Goal: Task Accomplishment & Management: Manage account settings

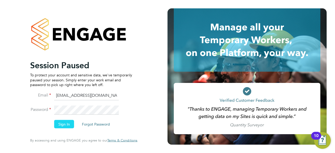
click at [60, 126] on button "Sign In" at bounding box center [64, 124] width 20 height 8
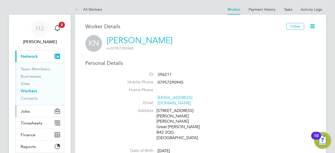
click at [30, 108] on button "Jobs" at bounding box center [39, 111] width 49 height 12
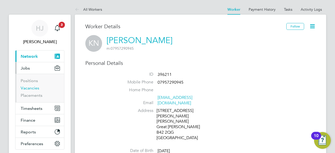
click at [31, 88] on link "Vacancies" at bounding box center [30, 88] width 19 height 5
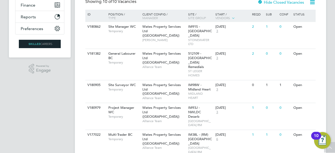
scroll to position [126, 0]
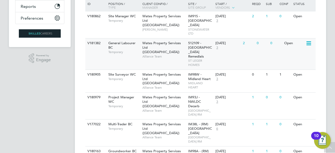
click at [207, 47] on span "512109 - [GEOGRAPHIC_DATA] Remedials" at bounding box center [200, 50] width 24 height 18
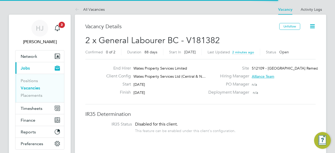
click at [147, 67] on span "Wates Property Services Limited" at bounding box center [160, 68] width 54 height 5
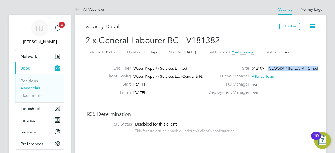
drag, startPoint x: 311, startPoint y: 68, endPoint x: 267, endPoint y: 67, distance: 44.5
click at [267, 67] on div "Site 512109 - St Leger Towers Remedials" at bounding box center [261, 70] width 113 height 8
copy span "St Leger Towers Remedials"
click at [152, 26] on h3 "Vacancy Details" at bounding box center [182, 26] width 194 height 7
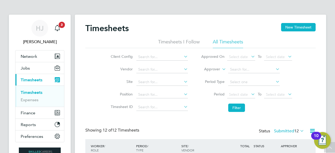
scroll to position [232, 0]
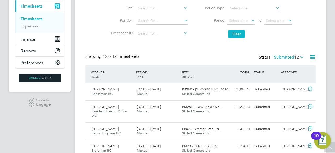
click at [64, 94] on div ".st0{fill:#C0C1C2;} Powered by Engage" at bounding box center [40, 103] width 62 height 23
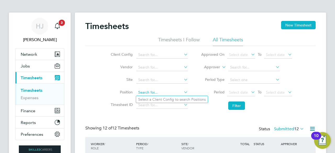
click at [146, 93] on input at bounding box center [162, 92] width 52 height 7
click at [99, 91] on div "Client Config Vendor Site Position Timesheet ID Approved On Select date To Sele…" at bounding box center [200, 79] width 230 height 66
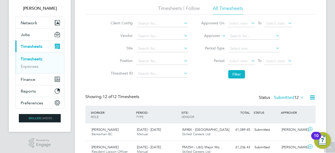
click at [278, 99] on label "Submitted 12" at bounding box center [289, 97] width 30 height 5
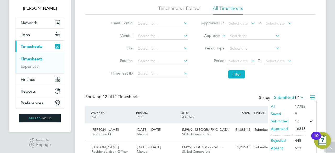
click at [283, 130] on li "Approved" at bounding box center [280, 128] width 24 height 7
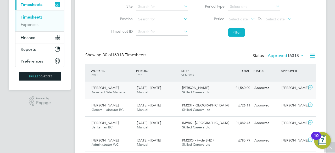
click at [142, 89] on span "[DATE] - [DATE]" at bounding box center [149, 88] width 24 height 4
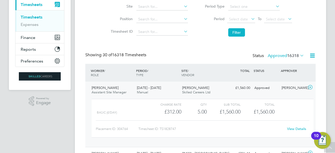
click at [297, 128] on link "View Details" at bounding box center [296, 129] width 19 height 4
click at [277, 36] on li "Filter" at bounding box center [246, 33] width 104 height 14
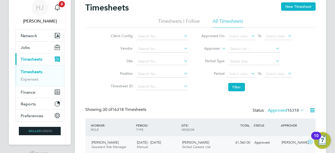
scroll to position [13, 0]
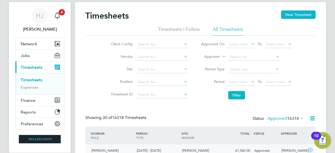
click at [110, 55] on label "Vendor" at bounding box center [121, 56] width 24 height 5
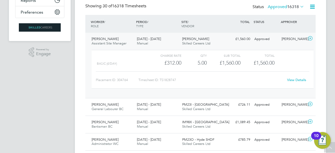
scroll to position [117, 0]
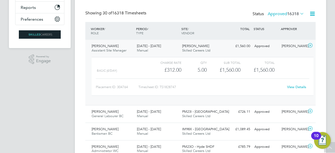
click at [276, 14] on label "Approved 16318" at bounding box center [286, 13] width 36 height 5
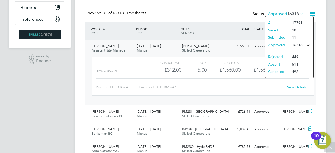
click at [273, 63] on li "Absent" at bounding box center [277, 64] width 24 height 7
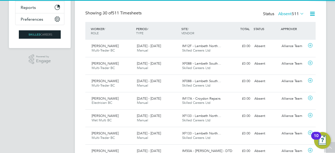
scroll to position [3, 3]
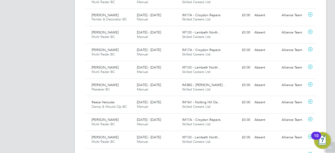
click at [48, 72] on app-navbar "HJ Holly Jones Notifications 3 Applications: Network Team Members Businesses Si…" at bounding box center [40, 7] width 62 height 701
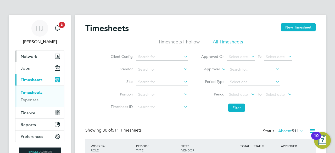
click at [23, 57] on span "Network" at bounding box center [29, 56] width 16 height 5
click at [27, 53] on button "Network" at bounding box center [39, 56] width 49 height 12
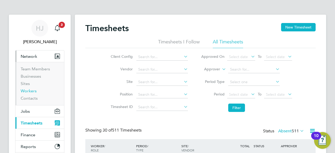
click at [31, 89] on link "Workers" at bounding box center [29, 90] width 16 height 5
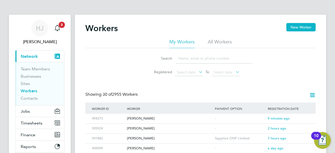
click at [187, 58] on input at bounding box center [214, 58] width 76 height 10
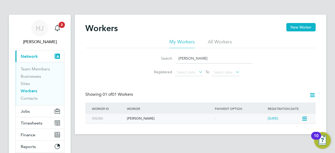
type input "michael dainty"
click at [134, 117] on div "[PERSON_NAME]" at bounding box center [170, 119] width 88 height 10
click at [98, 53] on div "Search michael dainty Registered Select date To Select date" at bounding box center [200, 63] width 230 height 31
click at [305, 118] on icon at bounding box center [303, 119] width 5 height 6
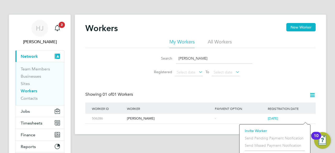
click at [183, 83] on div "Workers New Worker My Workers All Workers Search michael dainty Registered Sele…" at bounding box center [200, 73] width 230 height 101
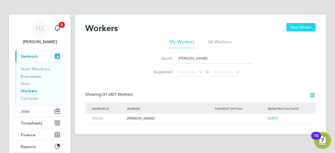
click at [297, 27] on button "New Worker" at bounding box center [300, 27] width 29 height 8
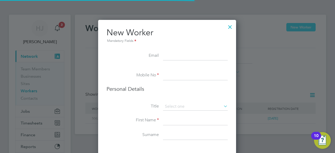
scroll to position [440, 138]
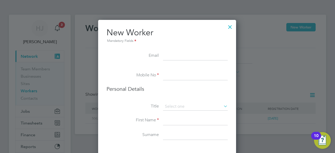
click at [228, 27] on div at bounding box center [229, 25] width 9 height 9
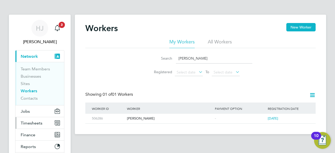
click at [24, 125] on button "Timesheets" at bounding box center [39, 123] width 49 height 12
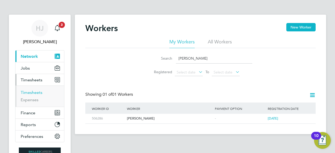
click at [36, 92] on link "Timesheets" at bounding box center [32, 92] width 22 height 5
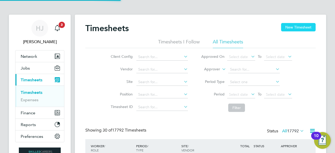
scroll to position [13, 45]
click at [303, 29] on button "New Timesheet" at bounding box center [298, 27] width 35 height 8
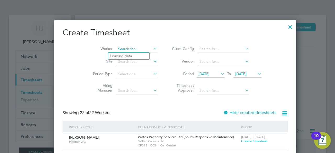
click at [116, 49] on input at bounding box center [136, 49] width 41 height 7
click at [117, 55] on b "Michael" at bounding box center [125, 56] width 30 height 4
type input "[PERSON_NAME]"
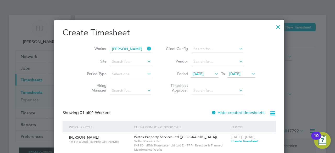
click at [87, 87] on label "Hiring Manager" at bounding box center [95, 87] width 24 height 9
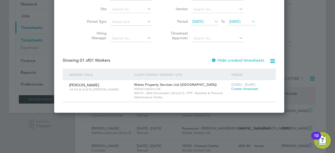
click at [179, 60] on div "Showing 01 of 01 Workers Hide created timesheets" at bounding box center [169, 63] width 213 height 11
click at [243, 89] on span "Create timesheet" at bounding box center [244, 89] width 27 height 4
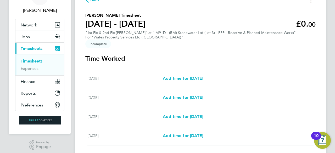
click at [177, 56] on h3 "Time Worked" at bounding box center [200, 58] width 230 height 8
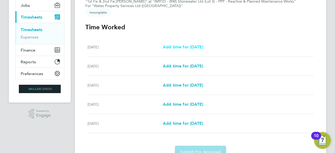
click at [186, 44] on span "Add time for Mon 15 Sep" at bounding box center [183, 46] width 40 height 5
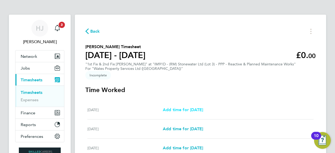
select select "30"
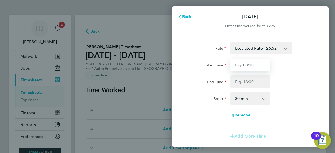
click at [245, 66] on input "Start Time" at bounding box center [250, 65] width 40 height 13
type input "08:00"
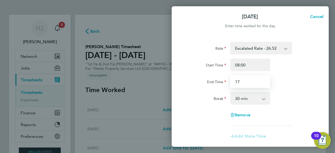
type input "17:00"
click at [284, 88] on div "Rate Escalated Rate - 26.52 Start Time 08:00 End Time 17:00 Break 0 min 15 min …" at bounding box center [250, 84] width 128 height 84
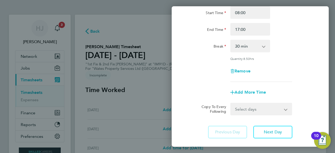
scroll to position [63, 0]
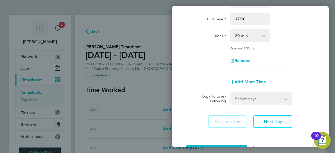
click at [253, 95] on select "Select days Day Tuesday Wednesday Thursday Friday" at bounding box center [258, 99] width 55 height 12
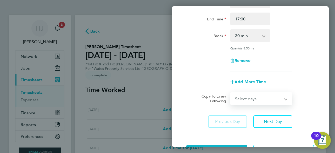
select select "DAY"
click at [231, 93] on select "Select days Day Tuesday Wednesday Thursday Friday" at bounding box center [258, 99] width 55 height 12
select select "2025-09-19"
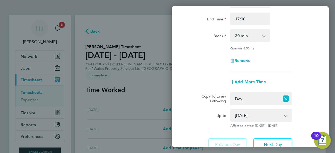
click at [302, 114] on div "Up to 16 Sep 2025 17 Sep 2025 18 Sep 2025 19 Sep 2025 Affected dates: 16 - 19 S…" at bounding box center [250, 118] width 132 height 19
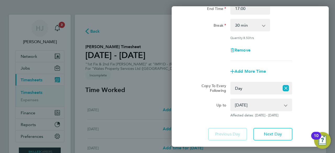
scroll to position [84, 0]
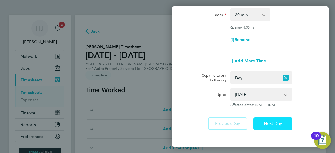
click at [265, 127] on button "Next Day" at bounding box center [272, 123] width 39 height 13
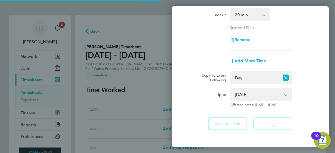
select select "30"
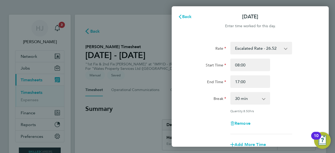
click at [207, 82] on div "End Time" at bounding box center [206, 80] width 40 height 10
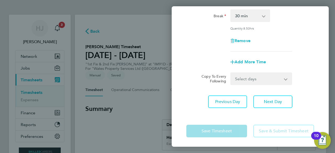
scroll to position [83, 0]
click at [250, 80] on select "Select days Day Wednesday Thursday Friday" at bounding box center [258, 78] width 55 height 12
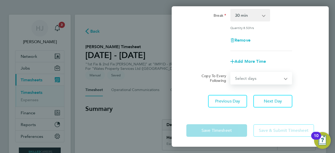
select select "WED"
click at [231, 72] on select "Select days Day Wednesday Thursday Friday" at bounding box center [258, 78] width 55 height 12
select select "2025-09-19"
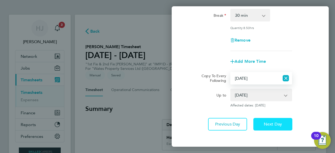
click at [264, 122] on span "Next Day" at bounding box center [273, 124] width 18 height 5
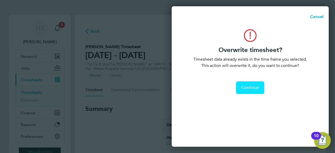
click at [247, 86] on span "Continue" at bounding box center [250, 87] width 18 height 5
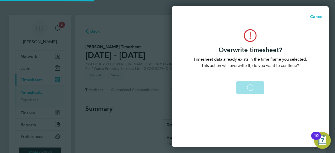
select select "0: null"
select select "30"
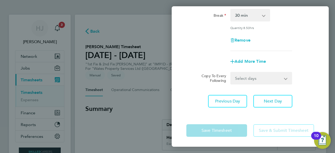
click at [256, 80] on select "Select days Day Thursday Friday" at bounding box center [258, 78] width 55 height 12
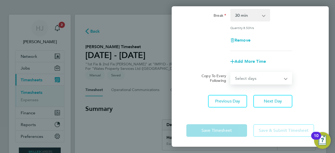
select select "THU"
click at [231, 72] on select "Select days Day Thursday Friday" at bounding box center [258, 78] width 55 height 12
select select "2025-09-19"
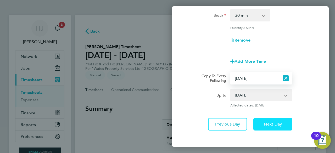
click at [264, 125] on span "Next Day" at bounding box center [273, 124] width 18 height 5
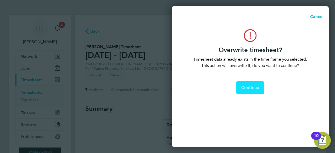
click at [251, 92] on button "Continue" at bounding box center [250, 87] width 28 height 13
select select "0: null"
select select "30"
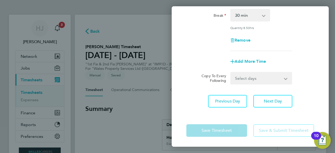
click at [238, 74] on select "Select days Friday" at bounding box center [258, 78] width 55 height 12
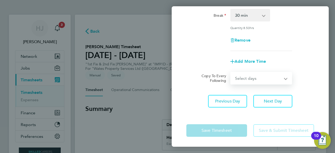
select select "FRI"
click at [231, 72] on select "Select days Friday" at bounding box center [258, 78] width 55 height 12
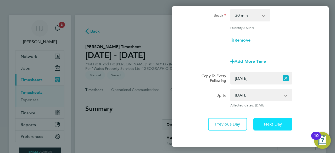
click at [263, 129] on button "Next Day" at bounding box center [272, 124] width 39 height 13
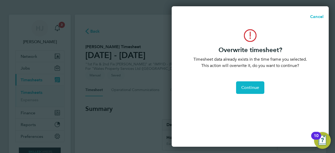
click at [263, 129] on div "Overwrite timesheet? Timesheet data already exists in the time frame you select…" at bounding box center [250, 85] width 157 height 124
click at [251, 83] on button "Continue" at bounding box center [250, 87] width 28 height 13
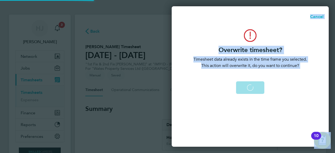
select select "30"
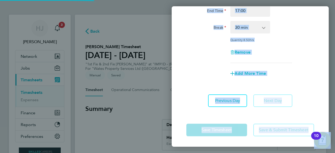
scroll to position [71, 0]
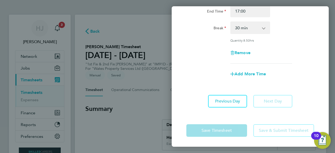
click at [299, 65] on app-timesheet-line-form-group "Rate Escalated Rate - 26.52 Start Time 08:00 End Time 17:00 Break 0 min 15 min …" at bounding box center [250, 25] width 128 height 109
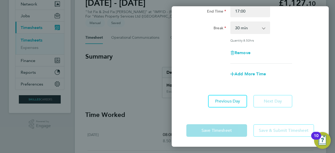
scroll to position [63, 0]
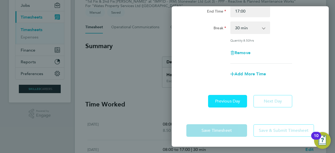
click at [234, 99] on span "Previous Day" at bounding box center [227, 101] width 25 height 5
select select "30"
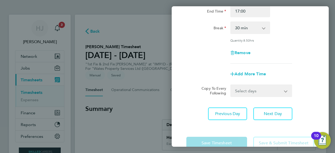
click at [248, 89] on select "Select days Friday" at bounding box center [258, 91] width 55 height 12
select select "FRI"
click at [231, 85] on select "Select days Friday" at bounding box center [258, 91] width 55 height 12
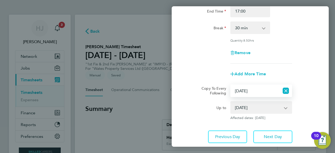
click at [311, 116] on div "Up to 19 Sep 2025 Affected dates: 19 Sep 2025" at bounding box center [250, 110] width 132 height 19
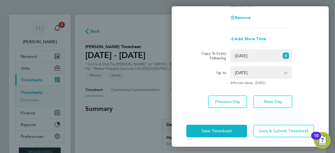
scroll to position [106, 0]
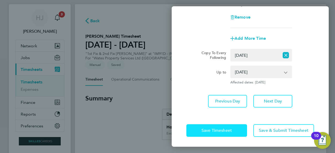
click at [236, 125] on button "Save Timesheet" at bounding box center [216, 130] width 61 height 13
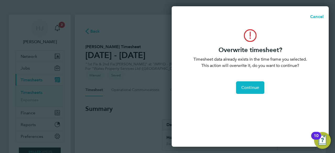
scroll to position [0, 0]
click at [254, 80] on div "Overwrite timesheet? Timesheet data already exists in the time frame you select…" at bounding box center [250, 85] width 157 height 124
click at [250, 92] on button "Continue" at bounding box center [250, 87] width 28 height 13
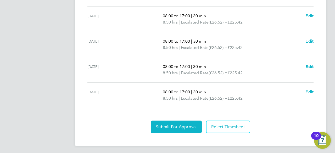
scroll to position [197, 0]
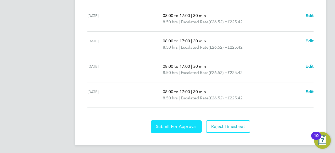
click at [178, 123] on button "Submit For Approval" at bounding box center [176, 126] width 51 height 13
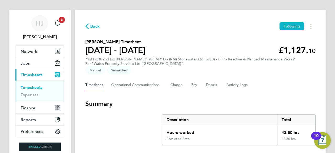
scroll to position [0, 0]
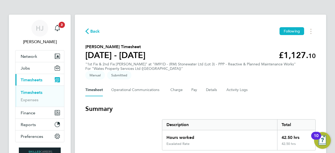
click at [95, 32] on span "Back" at bounding box center [95, 31] width 10 height 6
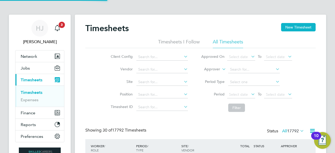
scroll to position [13, 45]
click at [105, 70] on li "Vendor" at bounding box center [149, 69] width 92 height 13
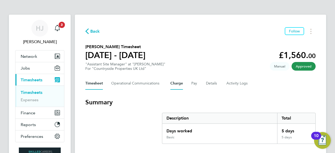
scroll to position [10, 0]
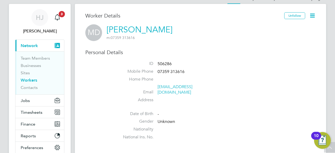
scroll to position [10, 0]
click at [119, 98] on label "Address" at bounding box center [135, 100] width 37 height 5
click at [39, 114] on span "Timesheets" at bounding box center [32, 112] width 22 height 5
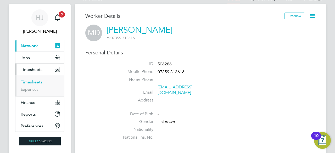
click at [30, 82] on link "Timesheets" at bounding box center [32, 82] width 22 height 5
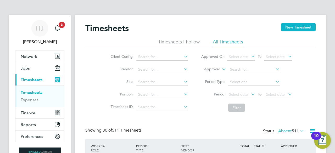
click at [101, 79] on div "Client Config Vendor Site Position Timesheet ID Approved On Select date To Sele…" at bounding box center [200, 81] width 230 height 66
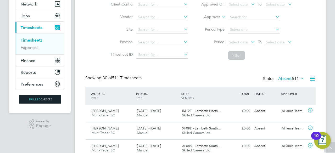
click at [288, 77] on label "Absent 511" at bounding box center [291, 78] width 26 height 5
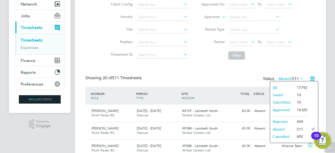
click at [282, 85] on li "All" at bounding box center [282, 87] width 24 height 7
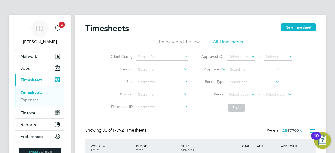
click at [174, 43] on li "Timesheets I Follow" at bounding box center [179, 43] width 42 height 9
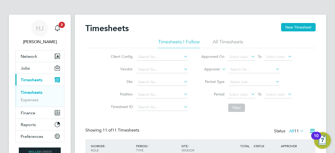
click at [221, 42] on li "All Timesheets" at bounding box center [228, 43] width 30 height 9
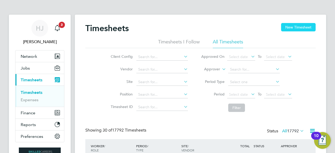
click at [296, 25] on button "New Timesheet" at bounding box center [298, 27] width 35 height 8
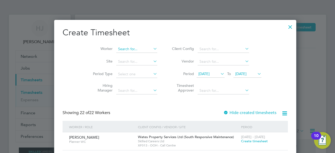
click at [116, 50] on input at bounding box center [136, 49] width 41 height 7
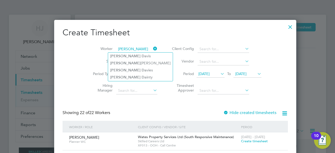
type input "michael da"
click at [285, 28] on div at bounding box center [289, 25] width 9 height 9
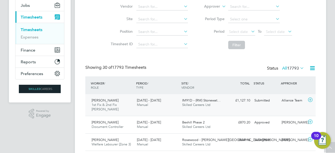
click at [309, 99] on icon at bounding box center [310, 100] width 7 height 4
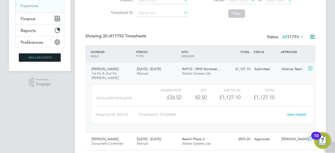
click at [293, 113] on link "View Details" at bounding box center [296, 114] width 19 height 4
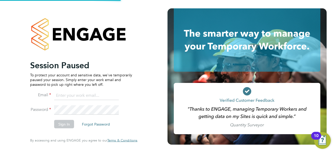
type input "[EMAIL_ADDRESS][DOMAIN_NAME]"
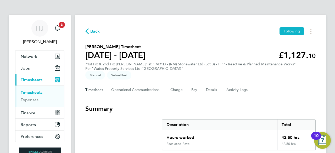
click at [92, 31] on span "Back" at bounding box center [95, 31] width 10 height 6
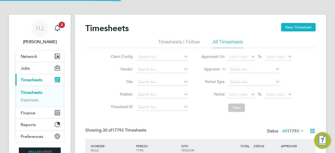
click at [96, 56] on div "Client Config Vendor Site Position Timesheet ID Approved On Select date To Sele…" at bounding box center [200, 81] width 230 height 66
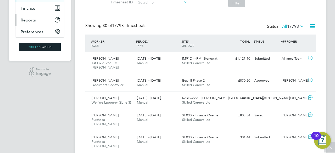
scroll to position [3, 0]
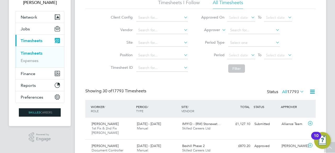
scroll to position [0, 0]
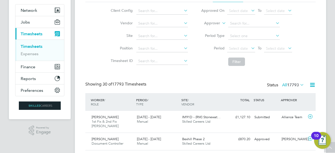
scroll to position [52, 0]
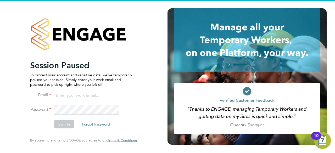
type input "[EMAIL_ADDRESS][DOMAIN_NAME]"
